Goal: Navigation & Orientation: Find specific page/section

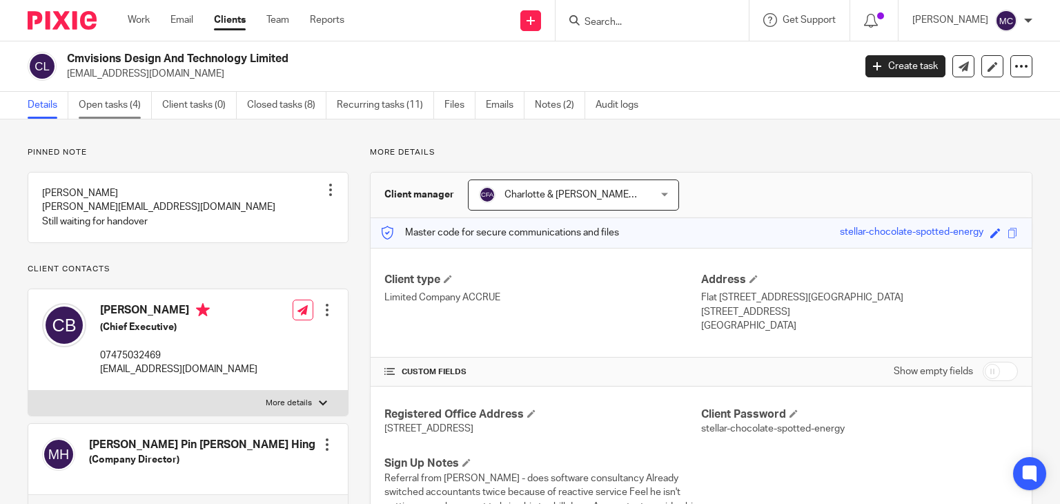
click at [99, 107] on link "Open tasks (4)" at bounding box center [115, 105] width 73 height 27
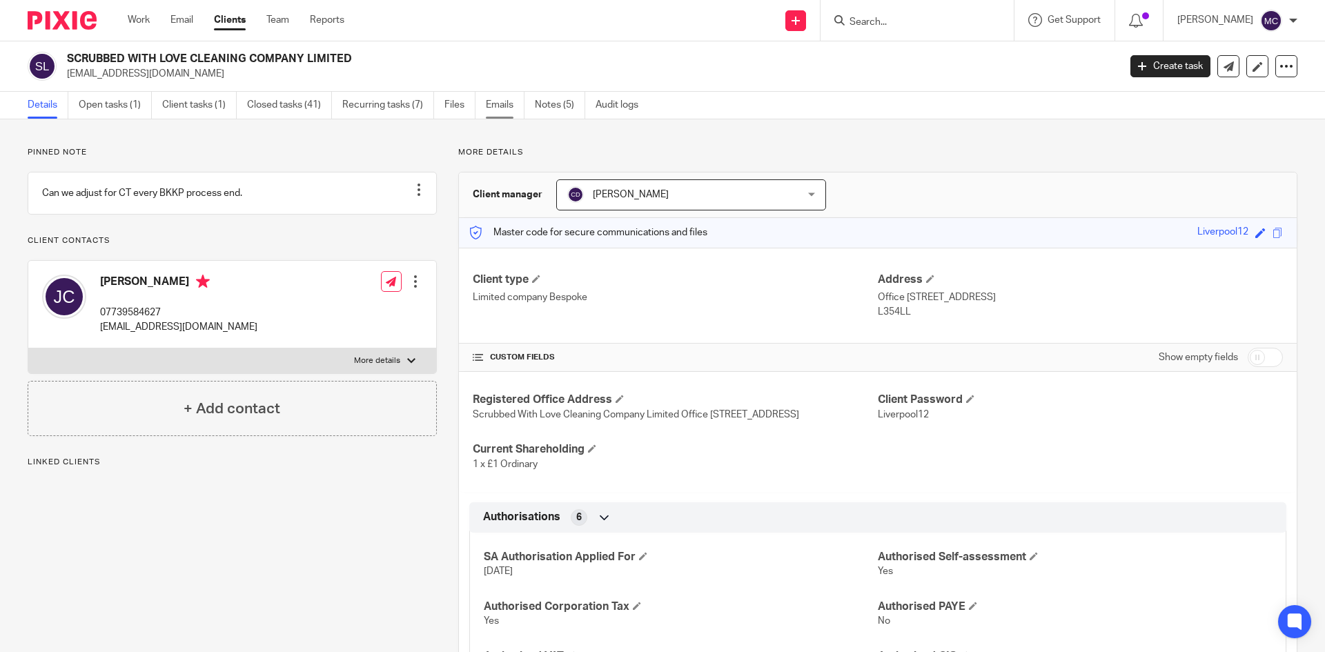
click at [520, 108] on link "Emails" at bounding box center [505, 105] width 39 height 27
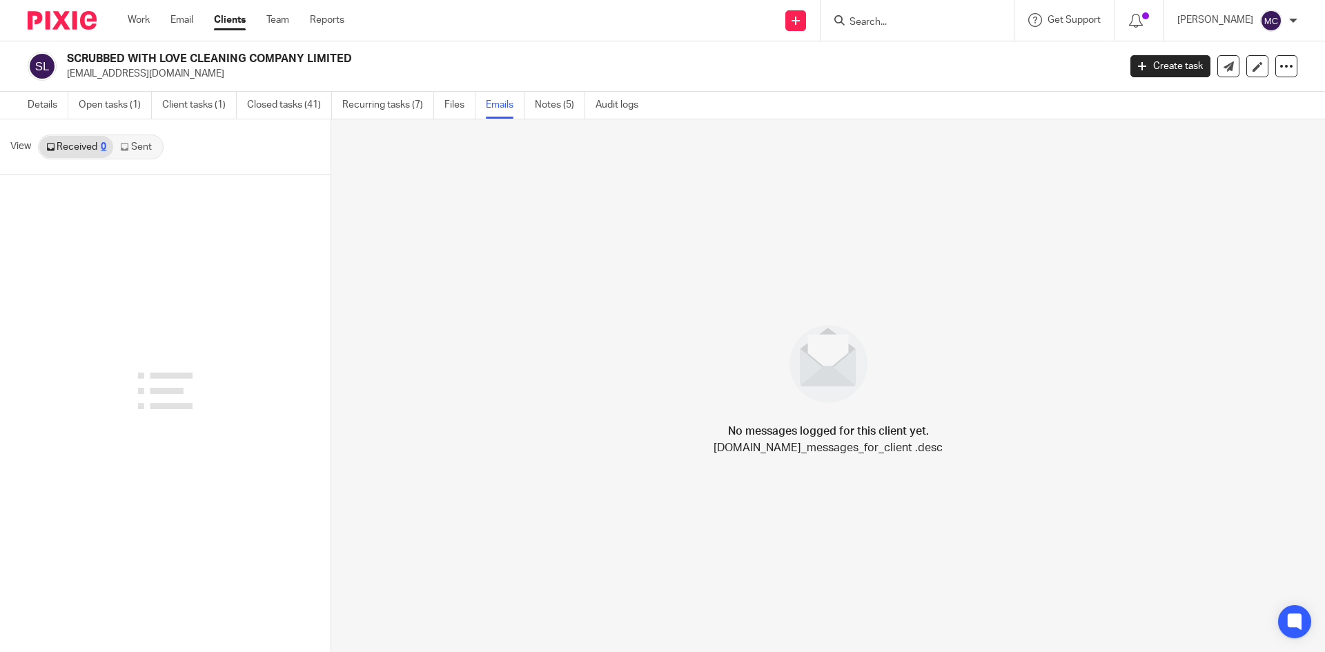
click at [129, 155] on link "Sent" at bounding box center [137, 147] width 48 height 22
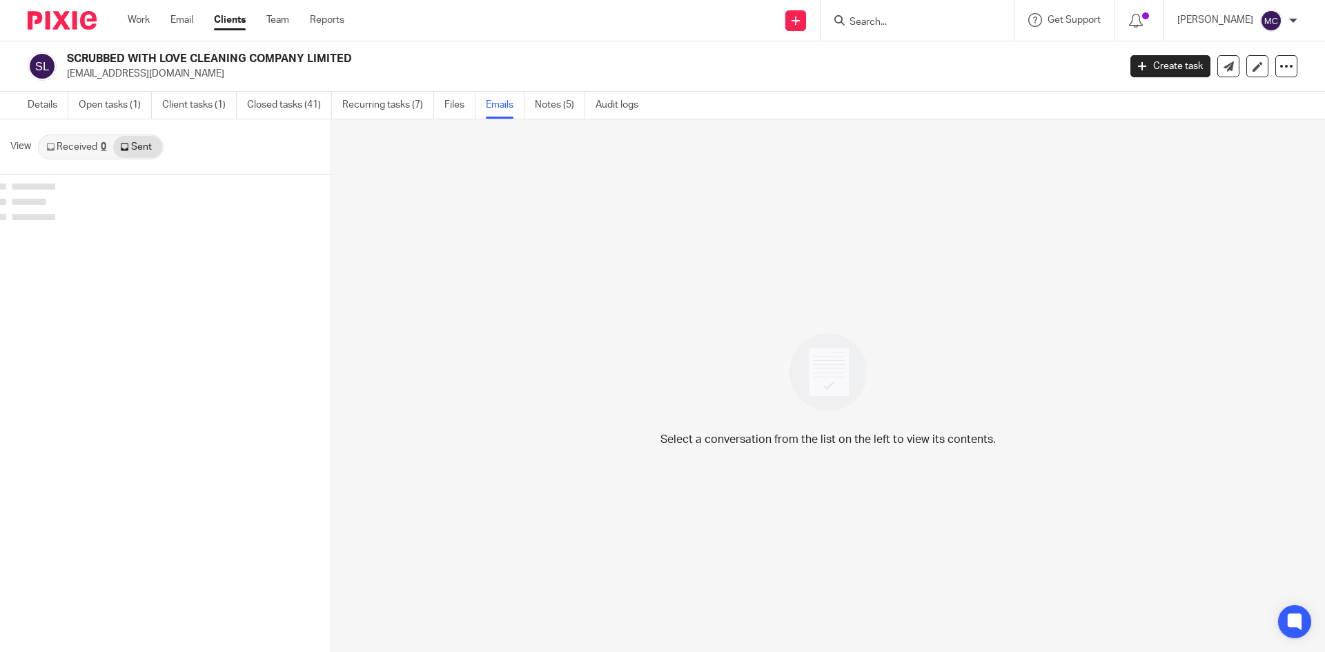
click at [90, 160] on div "View Received 0 Sent" at bounding box center [165, 146] width 331 height 55
click at [90, 146] on link "Received 0" at bounding box center [76, 147] width 74 height 22
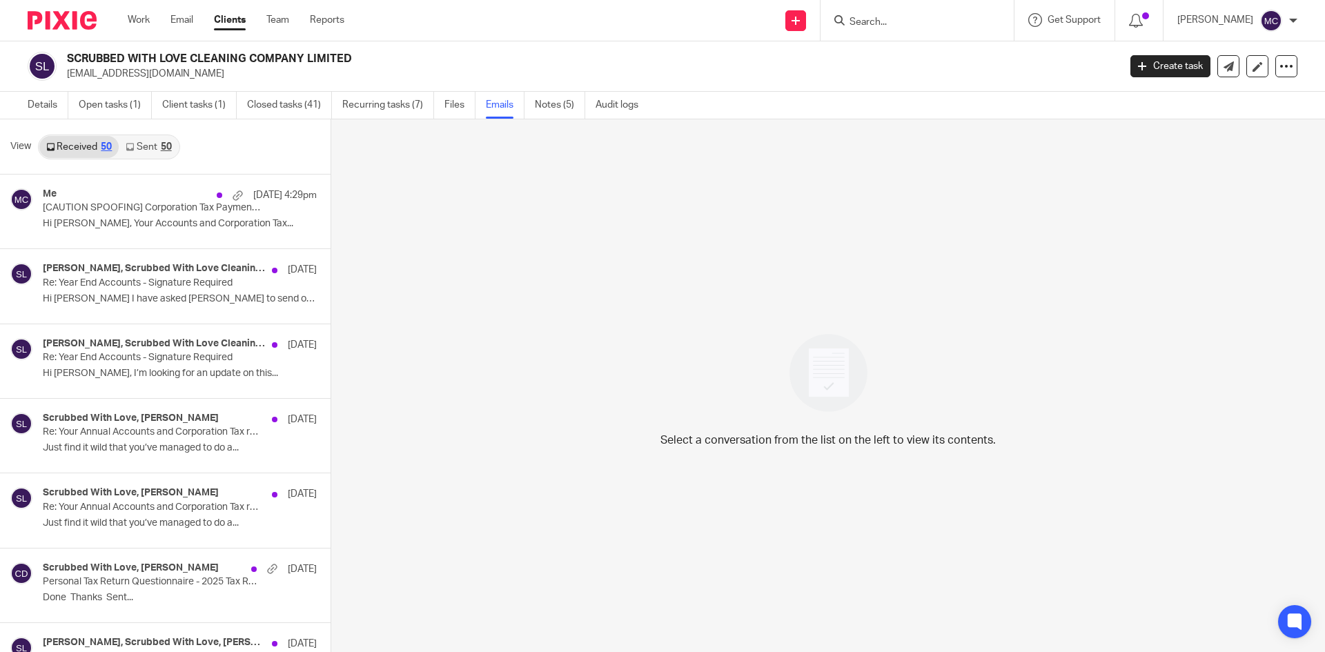
click at [162, 152] on link "Sent 50" at bounding box center [148, 147] width 59 height 22
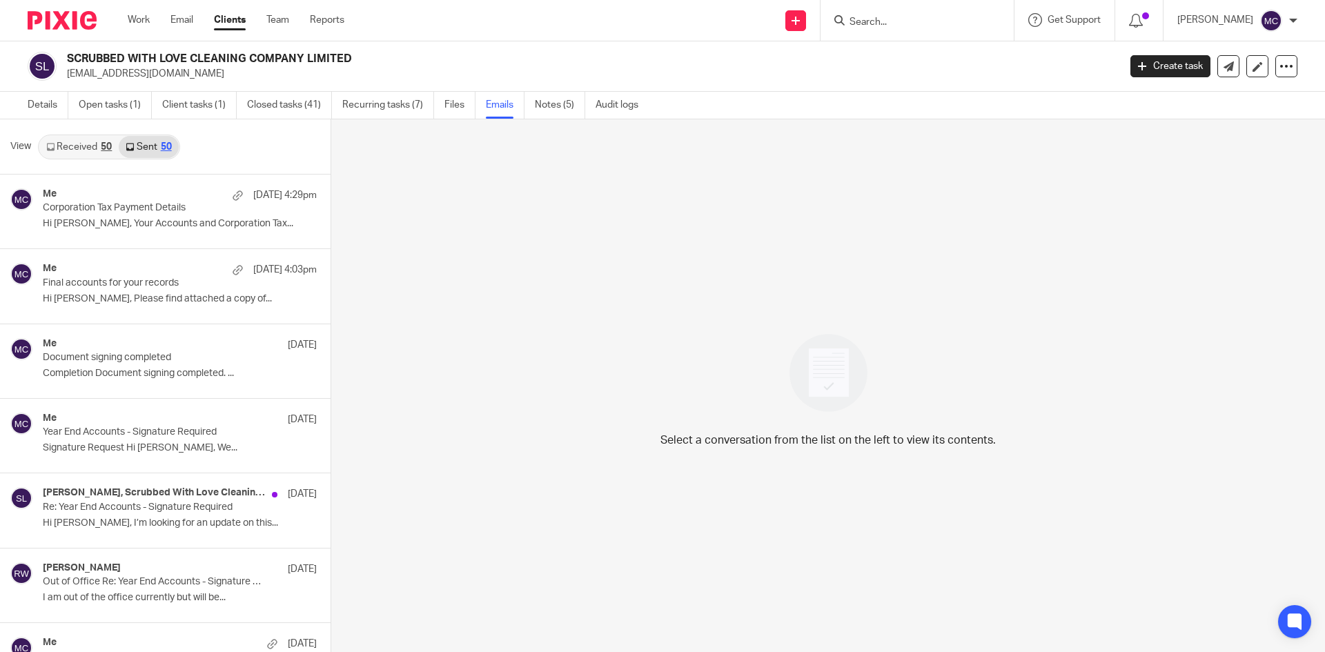
scroll to position [2, 0]
click at [114, 146] on link "Received 50" at bounding box center [78, 145] width 79 height 22
click at [135, 11] on div "Work Email Clients Team Reports Work Email Clients Team Reports Settings" at bounding box center [239, 20] width 251 height 41
click at [146, 23] on link "Work" at bounding box center [139, 20] width 22 height 14
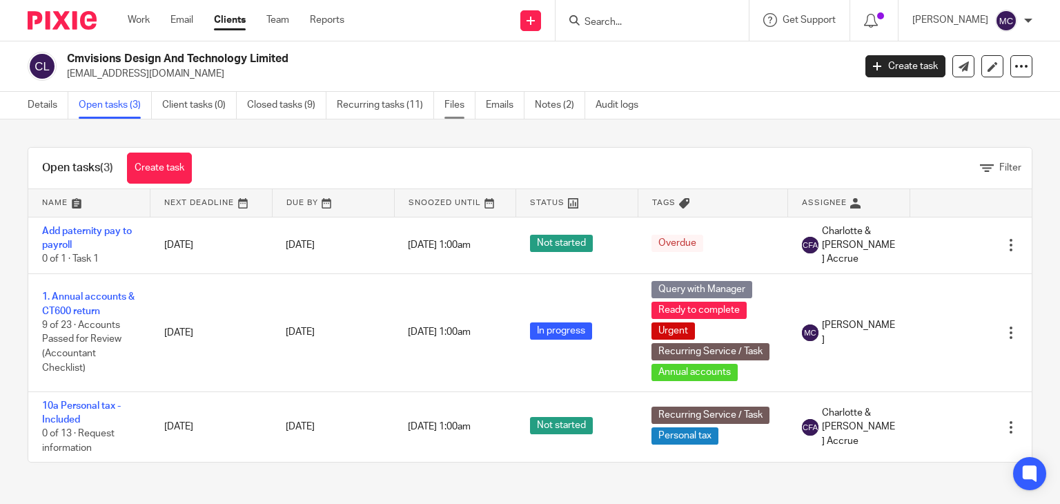
click at [459, 103] on link "Files" at bounding box center [459, 105] width 31 height 27
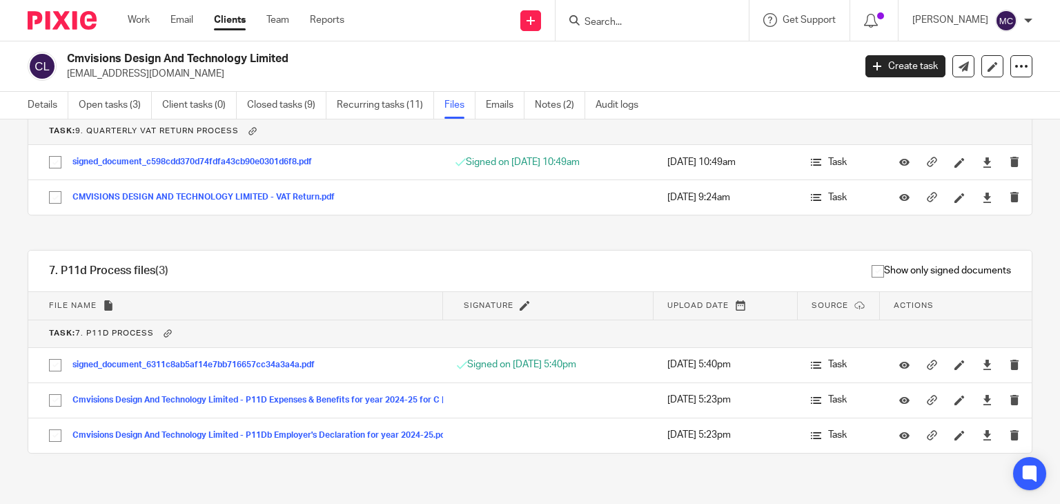
scroll to position [235, 0]
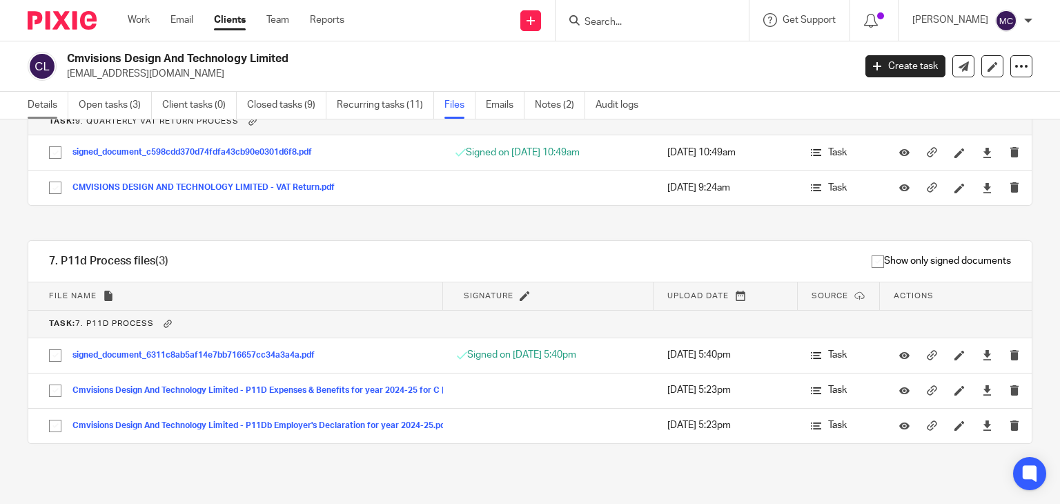
click at [39, 97] on link "Details" at bounding box center [48, 105] width 41 height 27
